Goal: Task Accomplishment & Management: Complete application form

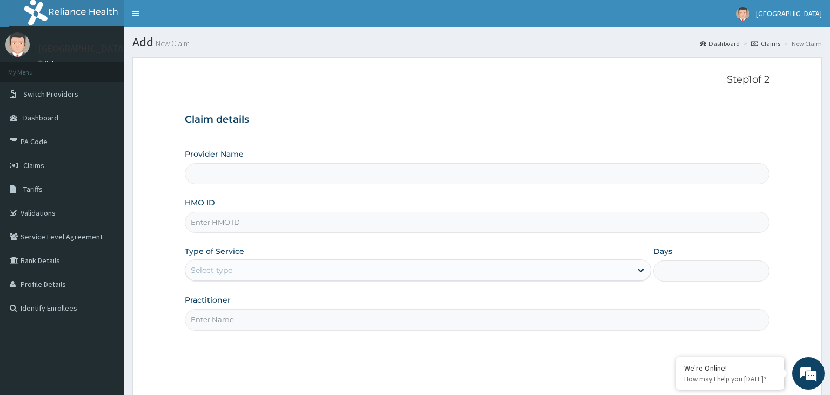
type input "[GEOGRAPHIC_DATA]-KADUNA"
click at [239, 217] on input "HMO ID" at bounding box center [478, 222] width 586 height 21
type input "ssv/10088/a"
click at [269, 278] on div "Select type" at bounding box center [408, 270] width 446 height 17
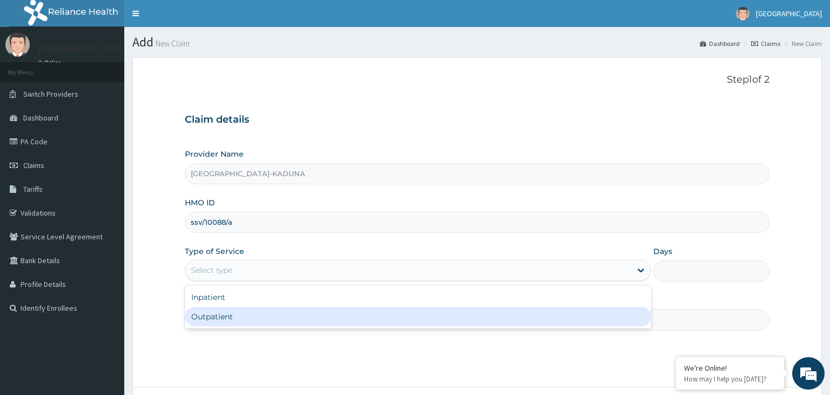
click at [251, 321] on div "Outpatient" at bounding box center [418, 316] width 467 height 19
type input "1"
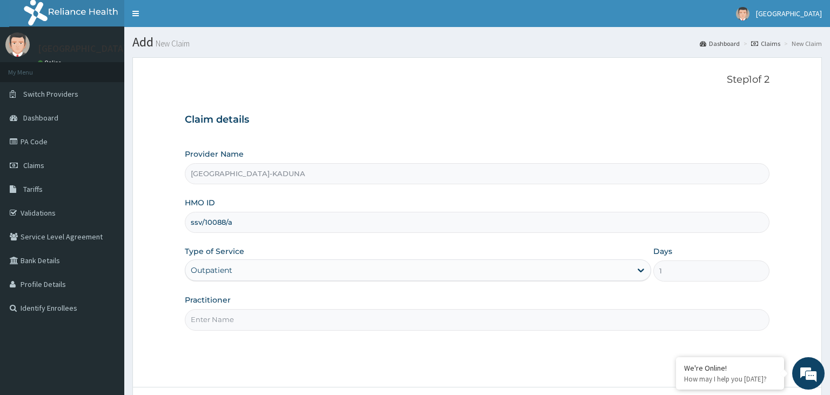
click at [251, 321] on input "Practitioner" at bounding box center [478, 319] width 586 height 21
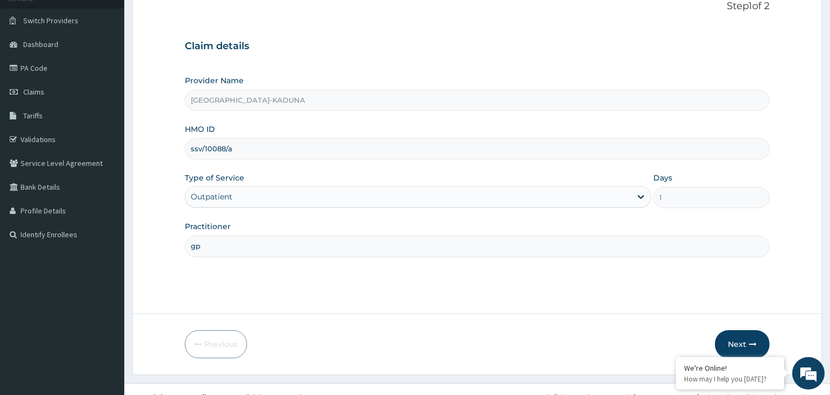
scroll to position [89, 0]
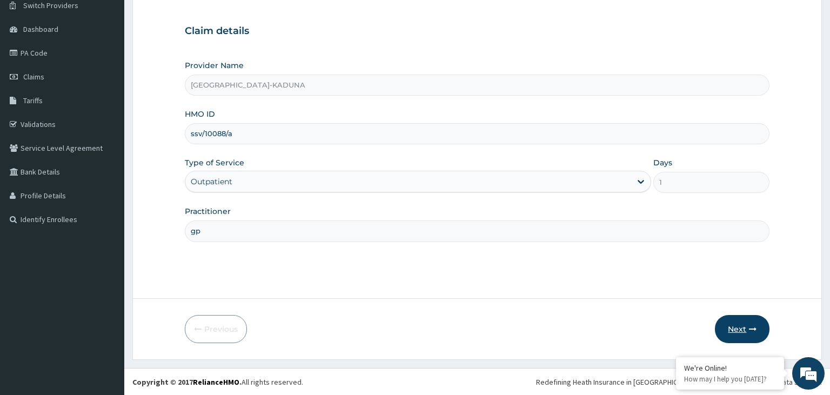
type input "gp"
click at [745, 337] on button "Next" at bounding box center [742, 329] width 55 height 28
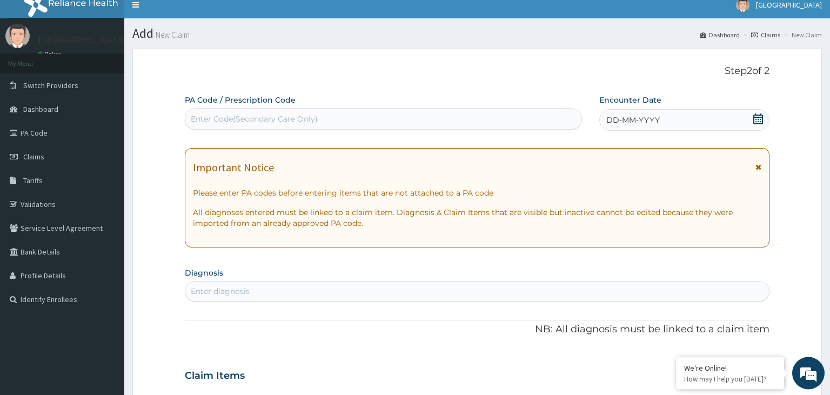
scroll to position [0, 0]
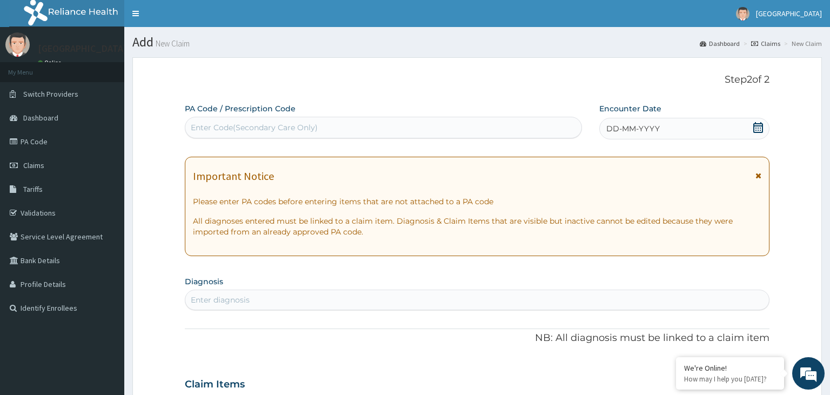
click at [264, 135] on div "Enter Code(Secondary Care Only)" at bounding box center [383, 127] width 397 height 17
type input "PA/36DB1E"
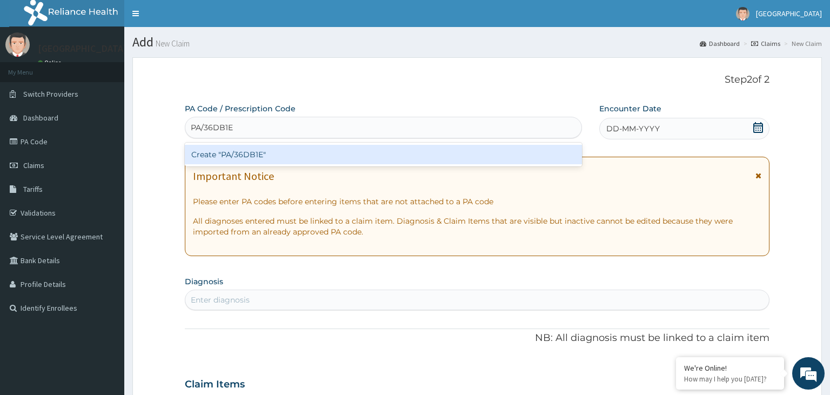
click at [272, 157] on div "Create "PA/36DB1E"" at bounding box center [384, 154] width 398 height 19
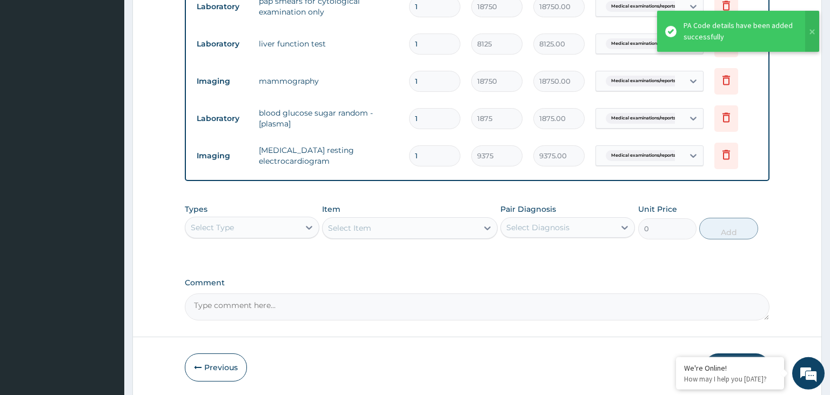
scroll to position [569, 0]
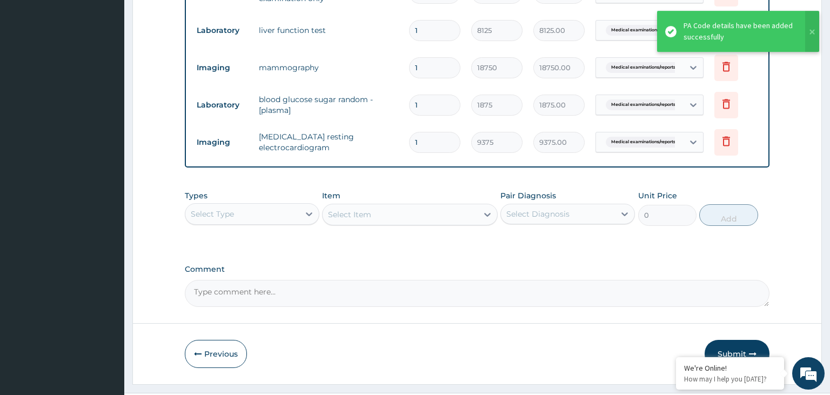
click at [735, 347] on button "Submit" at bounding box center [737, 354] width 65 height 28
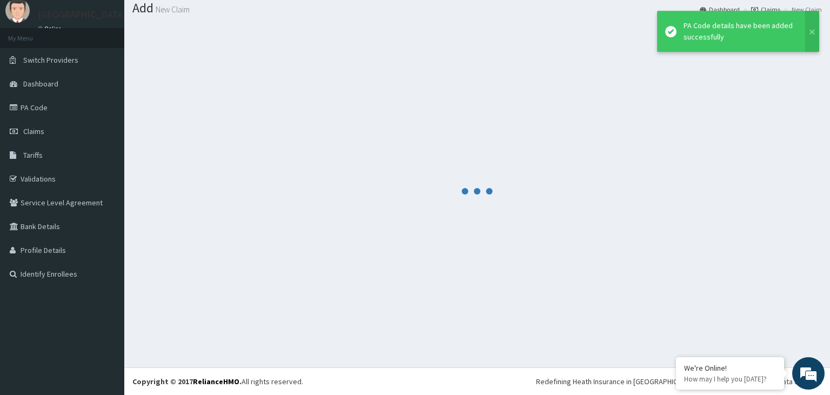
scroll to position [34, 0]
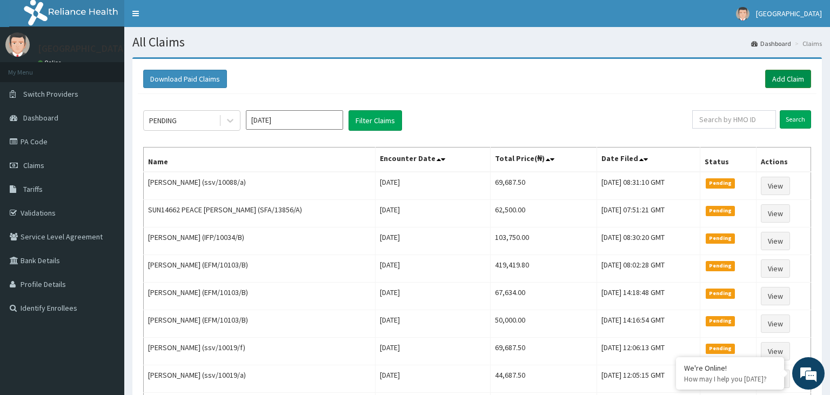
click at [784, 77] on link "Add Claim" at bounding box center [789, 79] width 46 height 18
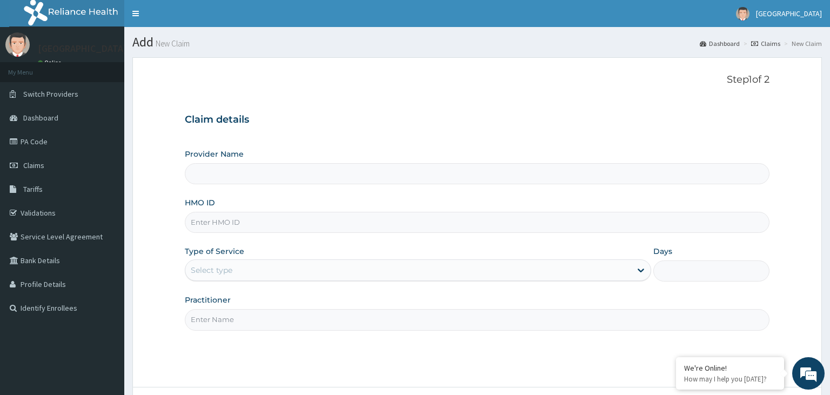
type input "Harmony Hospital-KADUNA"
type input "p"
type input "ssv/10069/a"
click at [296, 274] on div "Select type" at bounding box center [408, 270] width 446 height 17
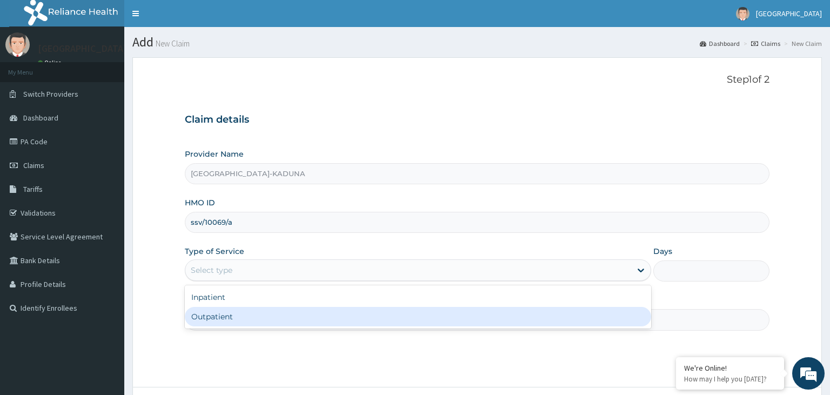
click at [267, 323] on div "Outpatient" at bounding box center [418, 316] width 467 height 19
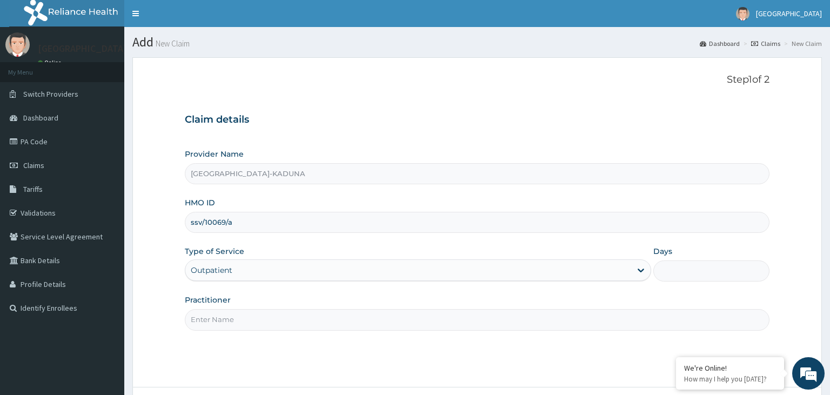
type input "1"
click at [267, 323] on input "Practitioner" at bounding box center [478, 319] width 586 height 21
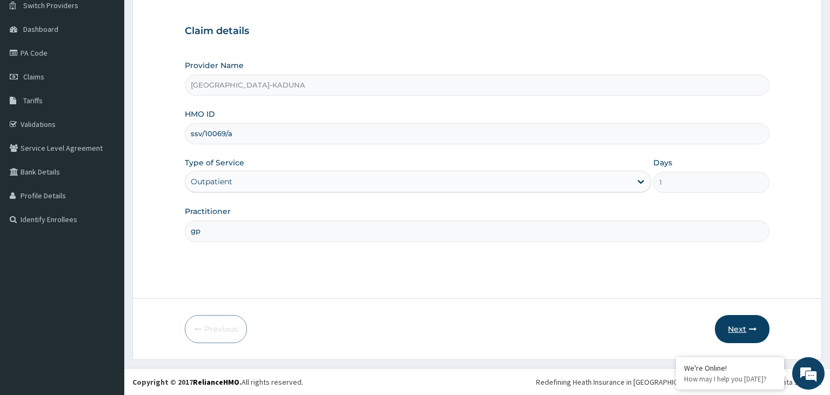
type input "gp"
click at [759, 330] on button "Next" at bounding box center [742, 329] width 55 height 28
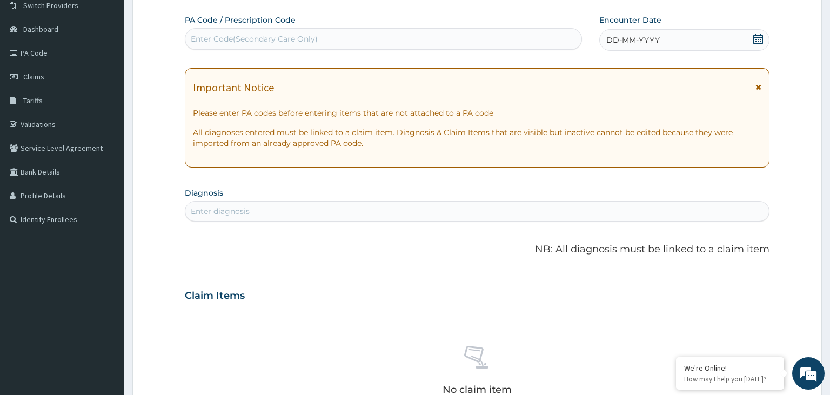
click at [336, 31] on div "Enter Code(Secondary Care Only)" at bounding box center [383, 38] width 397 height 17
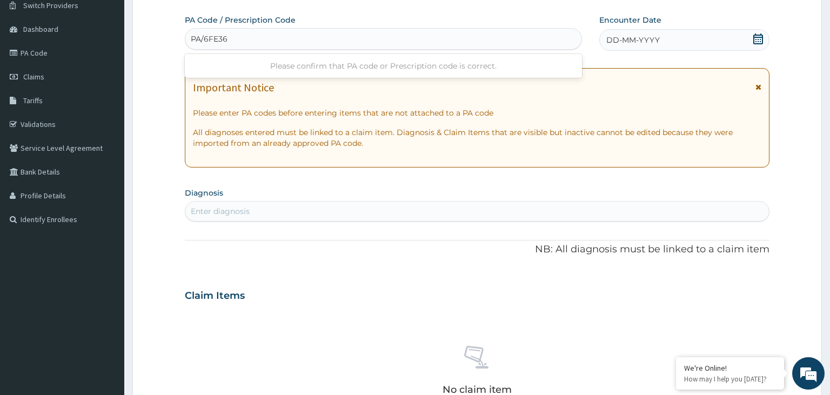
type input "PA/6FE36B"
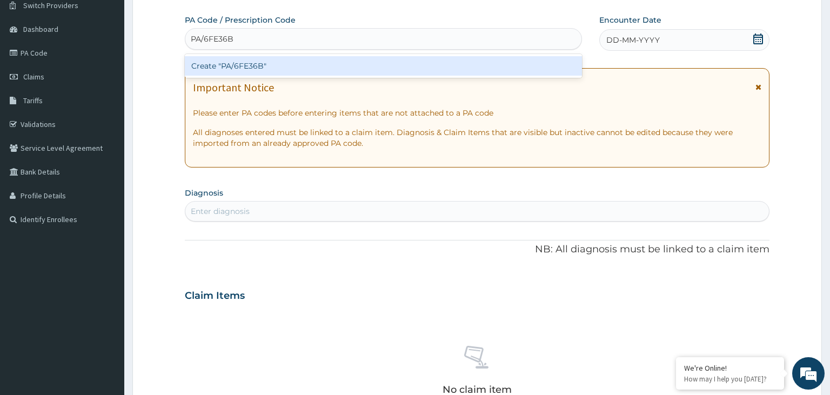
click at [320, 72] on div "Create "PA/6FE36B"" at bounding box center [384, 65] width 398 height 19
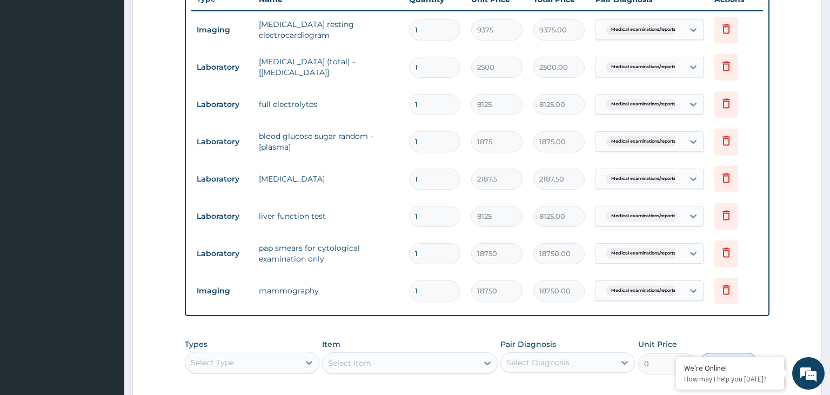
scroll to position [591, 0]
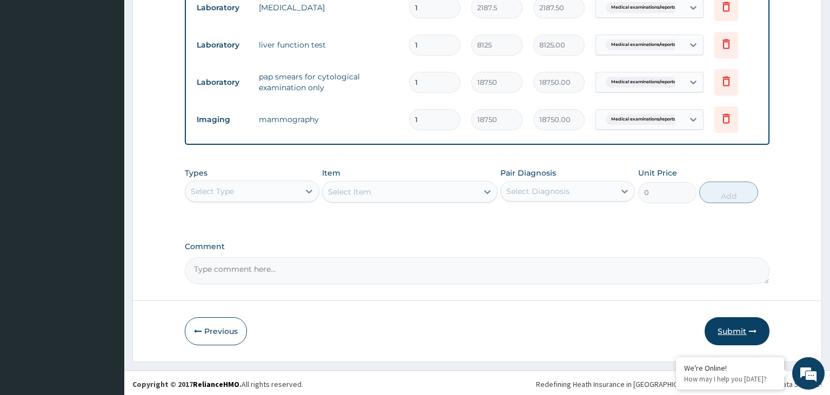
click at [734, 327] on button "Submit" at bounding box center [737, 331] width 65 height 28
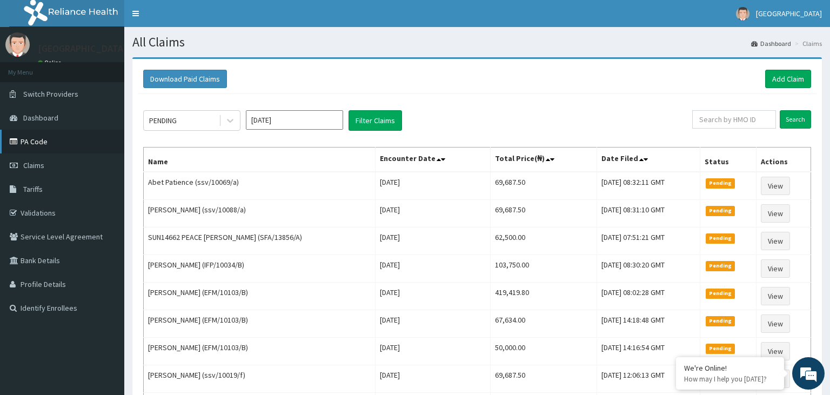
click at [42, 146] on link "PA Code" at bounding box center [62, 142] width 124 height 24
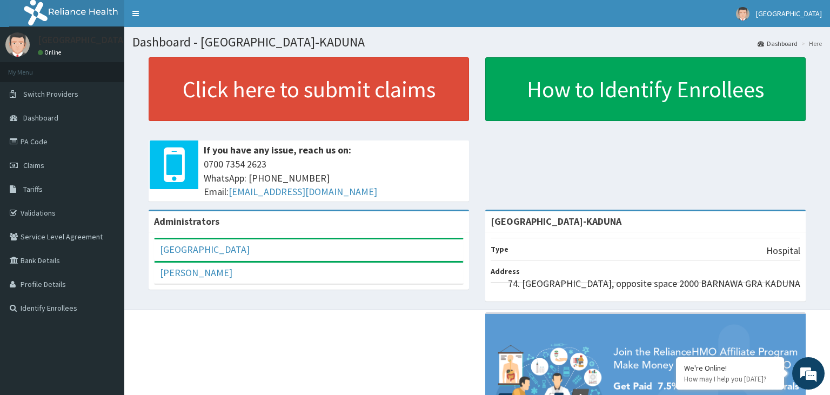
click at [41, 146] on link "PA Code" at bounding box center [62, 142] width 124 height 24
